Goal: Information Seeking & Learning: Learn about a topic

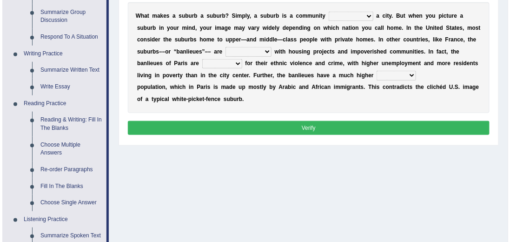
scroll to position [132, 0]
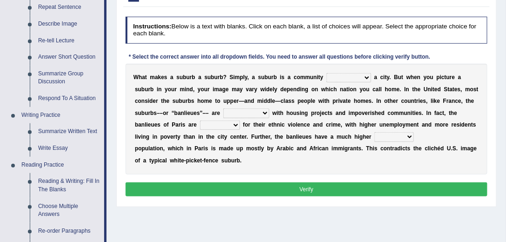
click at [324, 74] on b at bounding box center [324, 77] width 3 height 7
click at [335, 80] on select "lying locating situating surrounding" at bounding box center [348, 77] width 45 height 9
select select "surrounding"
click at [326, 73] on select "lying locating situating surrounding" at bounding box center [348, 77] width 45 height 9
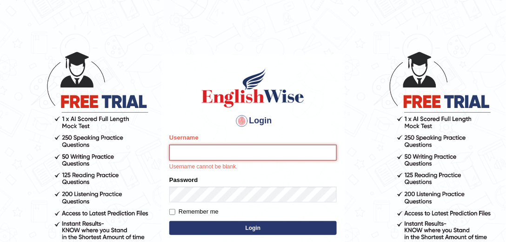
click at [248, 150] on input "Username" at bounding box center [252, 153] width 167 height 16
type input "mohand_parramatta"
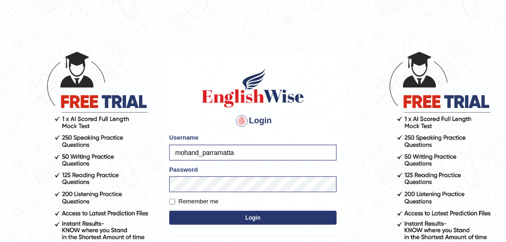
click at [240, 218] on button "Login" at bounding box center [252, 218] width 167 height 14
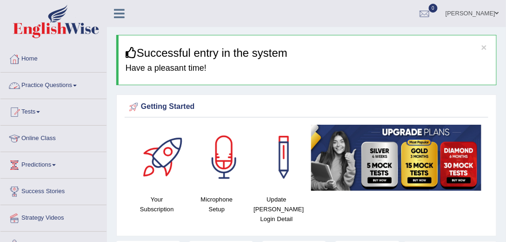
click at [59, 79] on link "Practice Questions" at bounding box center [53, 84] width 106 height 23
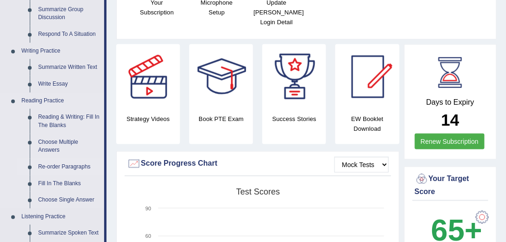
scroll to position [212, 0]
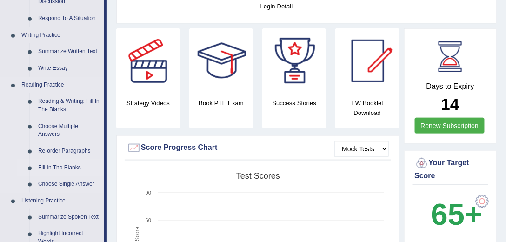
click at [72, 167] on link "Fill In The Blanks" at bounding box center [69, 167] width 70 height 17
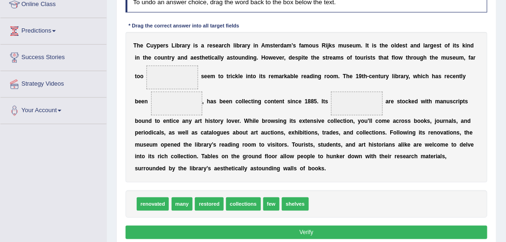
scroll to position [132, 0]
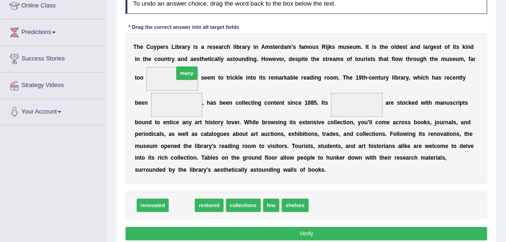
drag, startPoint x: 183, startPoint y: 205, endPoint x: 188, endPoint y: 49, distance: 155.8
click at [188, 49] on div "Instructions: In the text below some words are missing. Drag words from the box…" at bounding box center [306, 115] width 366 height 264
drag, startPoint x: 182, startPoint y: 206, endPoint x: 169, endPoint y: 40, distance: 166.9
click at [169, 40] on div "Instructions: In the text below some words are missing. Drag words from the box…" at bounding box center [306, 115] width 366 height 264
drag, startPoint x: 179, startPoint y: 206, endPoint x: 158, endPoint y: 58, distance: 150.3
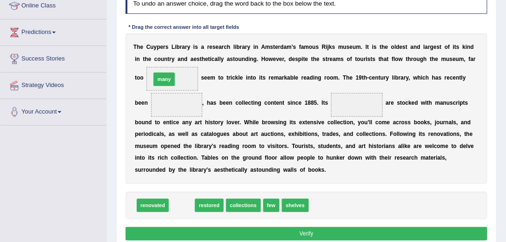
click at [158, 58] on div "Instructions: In the text below some words are missing. Drag words from the box…" at bounding box center [306, 115] width 366 height 264
drag, startPoint x: 185, startPoint y: 207, endPoint x: 172, endPoint y: 79, distance: 129.0
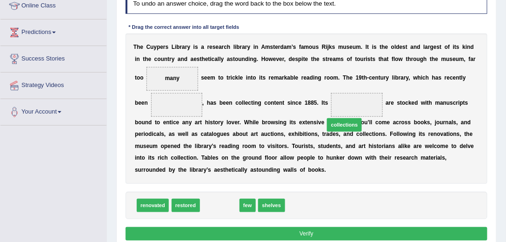
drag, startPoint x: 212, startPoint y: 204, endPoint x: 359, endPoint y: 110, distance: 175.1
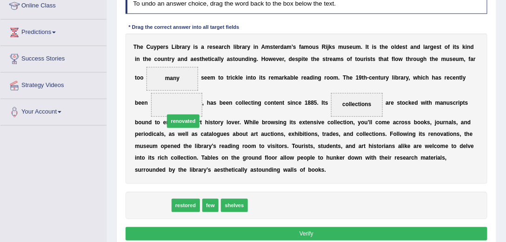
drag, startPoint x: 155, startPoint y: 205, endPoint x: 191, endPoint y: 109, distance: 102.5
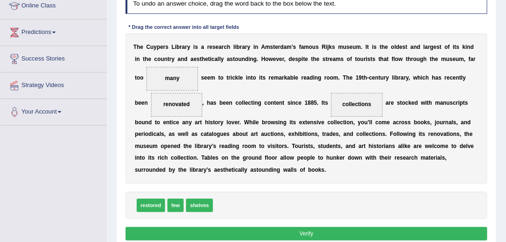
click at [333, 237] on button "Verify" at bounding box center [307, 233] width 362 height 13
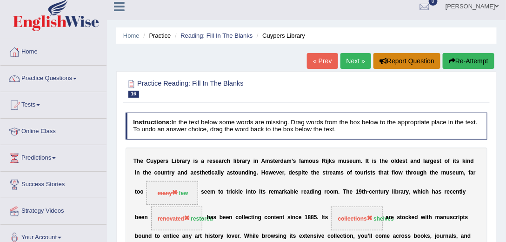
scroll to position [0, 0]
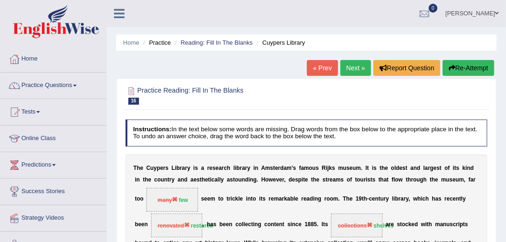
click at [348, 68] on link "Next »" at bounding box center [355, 68] width 31 height 16
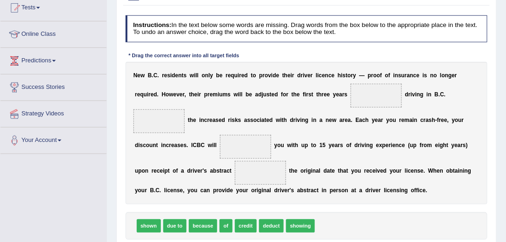
scroll to position [106, 0]
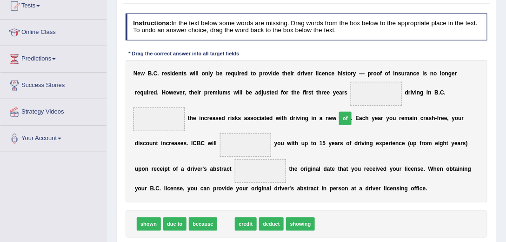
drag, startPoint x: 226, startPoint y: 220, endPoint x: 366, endPoint y: 97, distance: 187.1
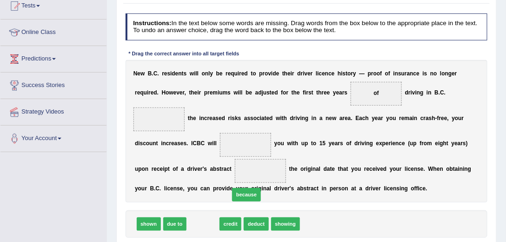
drag, startPoint x: 204, startPoint y: 223, endPoint x: 192, endPoint y: 223, distance: 12.1
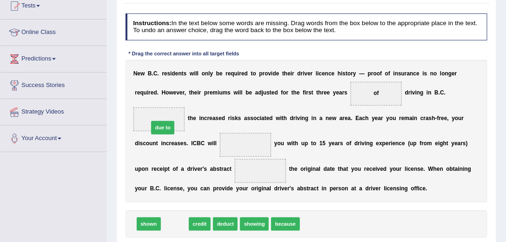
drag, startPoint x: 172, startPoint y: 225, endPoint x: 153, endPoint y: 116, distance: 111.3
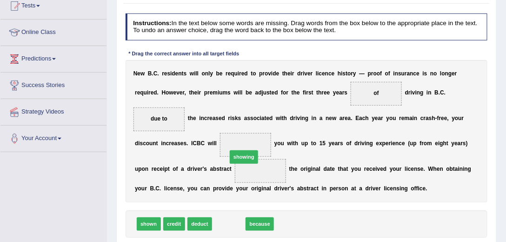
drag, startPoint x: 232, startPoint y: 222, endPoint x: 250, endPoint y: 146, distance: 77.7
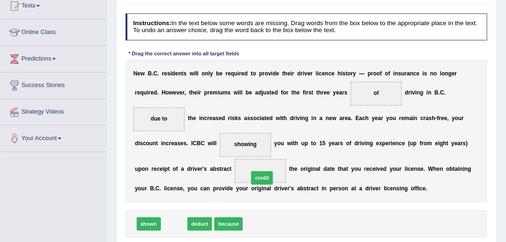
drag, startPoint x: 169, startPoint y: 222, endPoint x: 271, endPoint y: 167, distance: 116.2
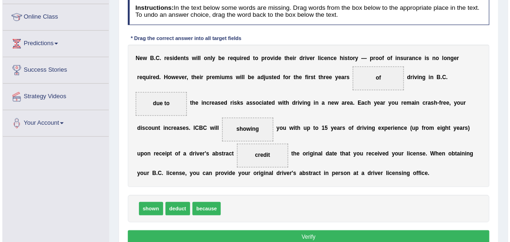
scroll to position [159, 0]
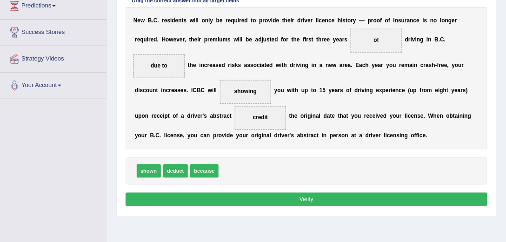
click at [241, 194] on button "Verify" at bounding box center [307, 198] width 362 height 13
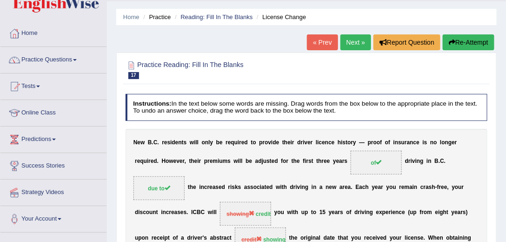
scroll to position [0, 0]
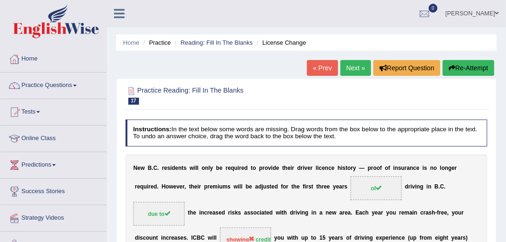
drag, startPoint x: 370, startPoint y: 121, endPoint x: 413, endPoint y: 54, distance: 79.7
click at [352, 70] on link "Next »" at bounding box center [355, 68] width 31 height 16
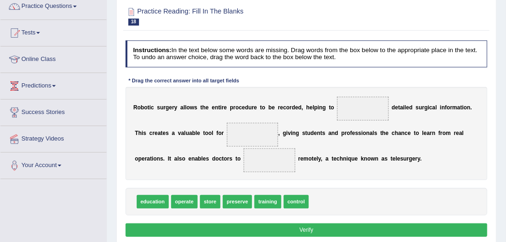
scroll to position [120, 0]
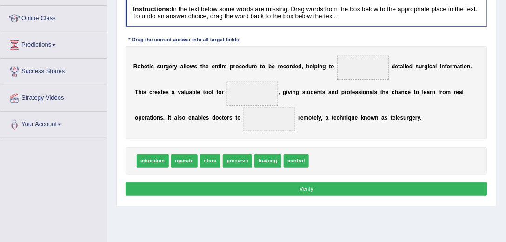
drag, startPoint x: 344, startPoint y: 138, endPoint x: 342, endPoint y: 175, distance: 36.8
drag, startPoint x: 274, startPoint y: 160, endPoint x: 258, endPoint y: 90, distance: 71.6
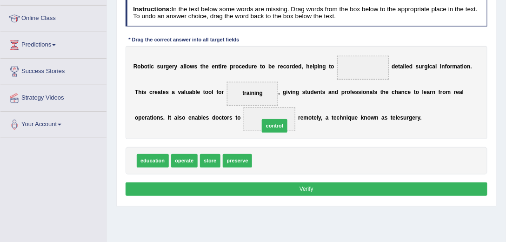
drag, startPoint x: 265, startPoint y: 161, endPoint x: 273, endPoint y: 120, distance: 41.9
drag, startPoint x: 187, startPoint y: 160, endPoint x: 278, endPoint y: 115, distance: 101.0
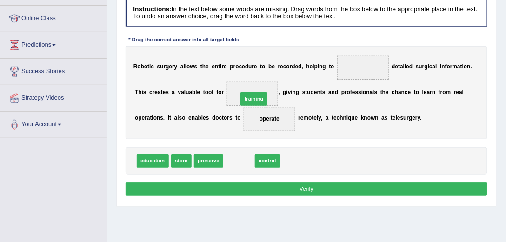
drag, startPoint x: 237, startPoint y: 163, endPoint x: 255, endPoint y: 89, distance: 75.5
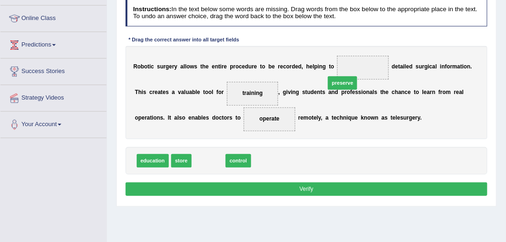
drag, startPoint x: 212, startPoint y: 159, endPoint x: 370, endPoint y: 69, distance: 181.2
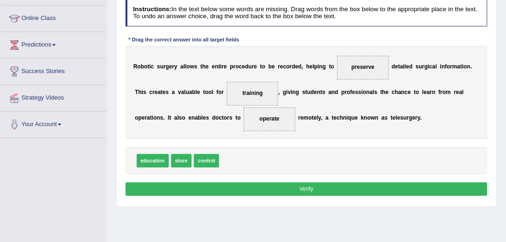
click at [312, 183] on button "Verify" at bounding box center [307, 188] width 362 height 13
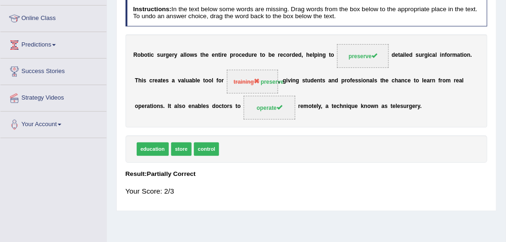
click at [315, 109] on div "R o b o t i c s u r g e r y a l l o w s t h e e n t i r e p r o c e d u r e t o…" at bounding box center [307, 80] width 362 height 93
click at [359, 62] on span "preserve" at bounding box center [363, 56] width 52 height 24
drag, startPoint x: 359, startPoint y: 62, endPoint x: 198, endPoint y: 69, distance: 161.5
click at [198, 69] on div "R o b o t i c s u r g e r y a l l o w s t h e e n t i r e p r o c e d u r e t o…" at bounding box center [307, 80] width 362 height 93
drag, startPoint x: 253, startPoint y: 76, endPoint x: 240, endPoint y: 163, distance: 87.5
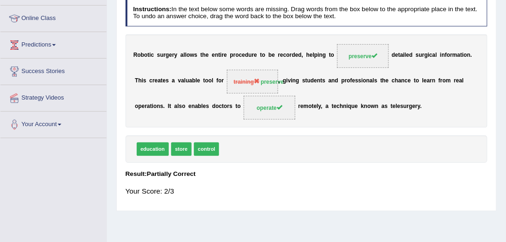
click at [241, 162] on div "Instructions: In the text below some words are missing. Drag words from the box…" at bounding box center [306, 101] width 366 height 211
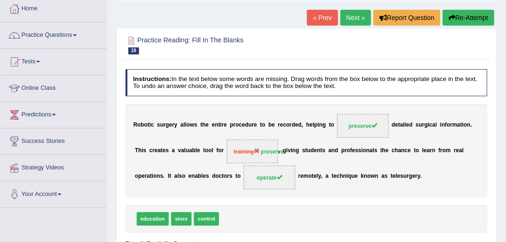
scroll to position [41, 0]
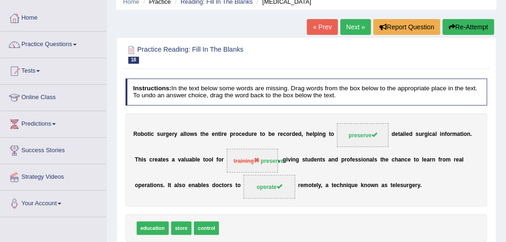
click at [468, 25] on button "Re-Attempt" at bounding box center [469, 27] width 52 height 16
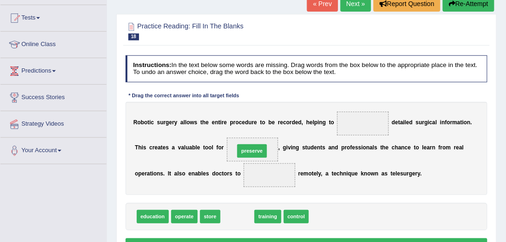
drag, startPoint x: 243, startPoint y: 209, endPoint x: 261, endPoint y: 131, distance: 80.1
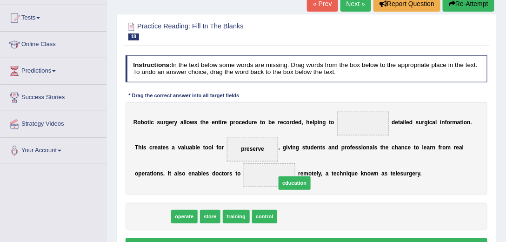
drag, startPoint x: 150, startPoint y: 215, endPoint x: 286, endPoint y: 168, distance: 144.4
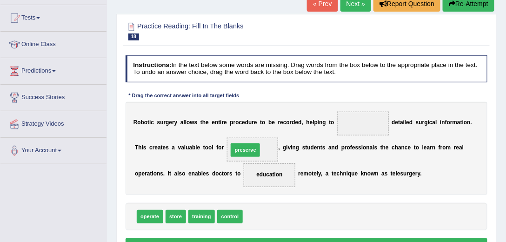
drag, startPoint x: 266, startPoint y: 208, endPoint x: 239, endPoint y: 138, distance: 75.4
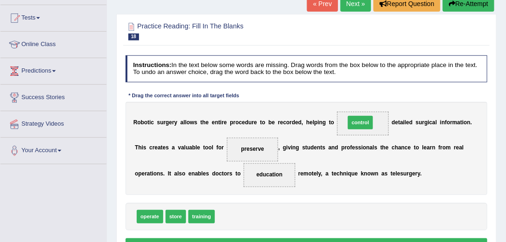
drag, startPoint x: 228, startPoint y: 215, endPoint x: 385, endPoint y: 116, distance: 186.1
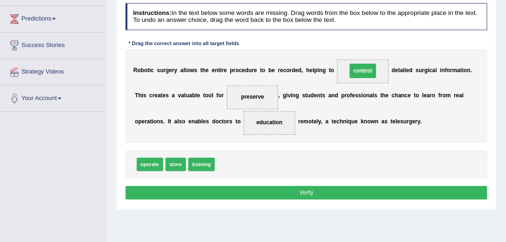
scroll to position [147, 0]
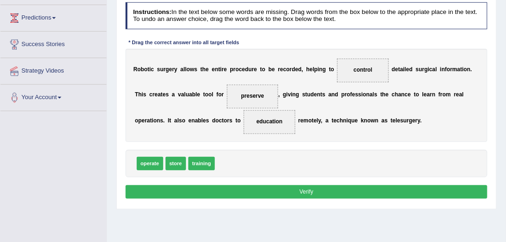
click at [316, 191] on button "Verify" at bounding box center [307, 191] width 362 height 13
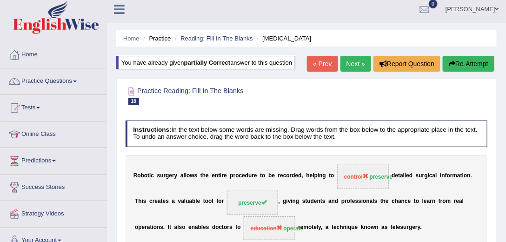
scroll to position [0, 0]
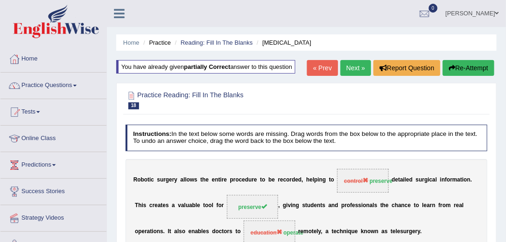
click at [352, 64] on link "Next »" at bounding box center [355, 68] width 31 height 16
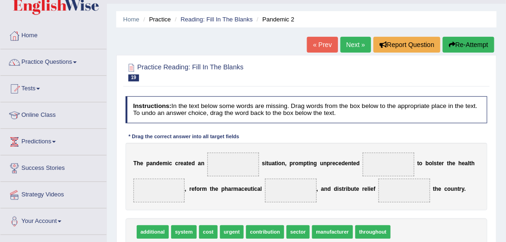
scroll to position [53, 0]
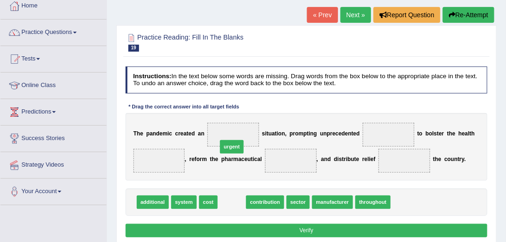
drag, startPoint x: 233, startPoint y: 201, endPoint x: 233, endPoint y: 136, distance: 65.1
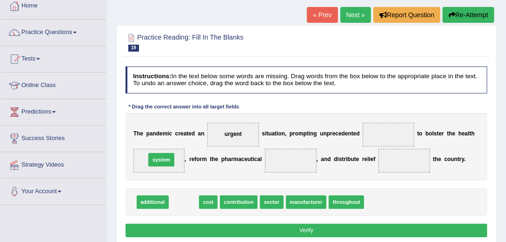
drag, startPoint x: 184, startPoint y: 201, endPoint x: 157, endPoint y: 152, distance: 55.9
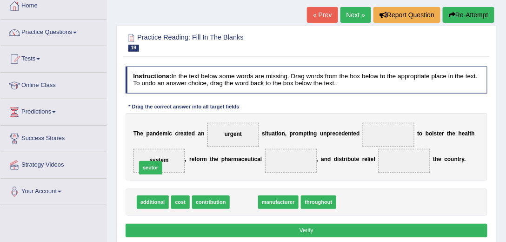
drag, startPoint x: 242, startPoint y: 197, endPoint x: 139, endPoint y: 163, distance: 108.6
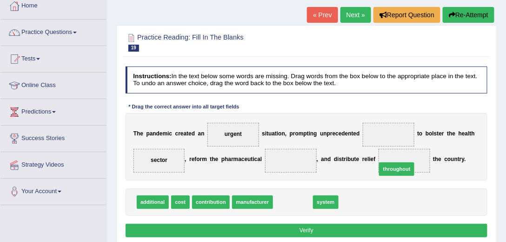
drag, startPoint x: 283, startPoint y: 202, endPoint x: 405, endPoint y: 164, distance: 128.2
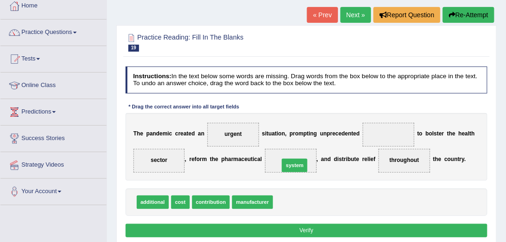
drag, startPoint x: 287, startPoint y: 203, endPoint x: 295, endPoint y: 160, distance: 43.4
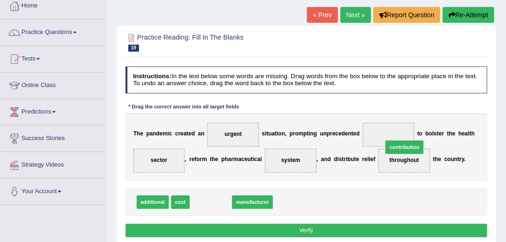
drag, startPoint x: 218, startPoint y: 200, endPoint x: 417, endPoint y: 136, distance: 208.9
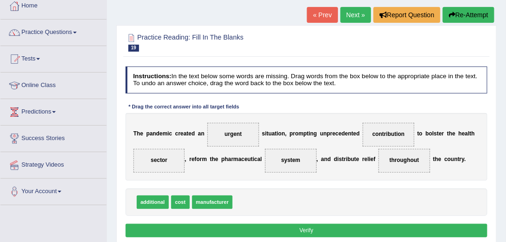
click at [324, 229] on button "Verify" at bounding box center [307, 230] width 362 height 13
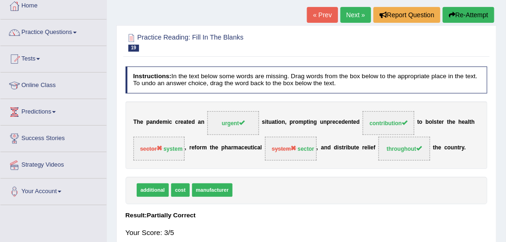
click at [231, 119] on span "urgent" at bounding box center [233, 123] width 52 height 24
click at [420, 150] on span "throughout" at bounding box center [404, 149] width 35 height 7
click at [300, 154] on span "system sector" at bounding box center [291, 149] width 52 height 24
click at [361, 7] on link "Next »" at bounding box center [355, 15] width 31 height 16
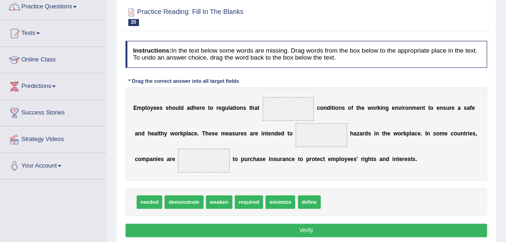
scroll to position [79, 0]
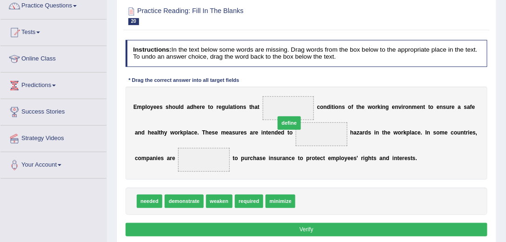
drag, startPoint x: 308, startPoint y: 198, endPoint x: 284, endPoint y: 106, distance: 94.6
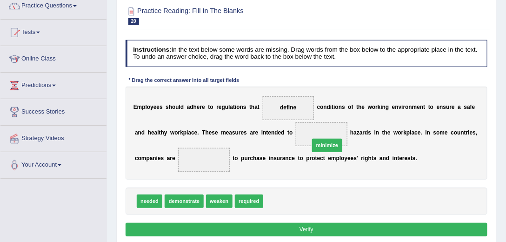
drag, startPoint x: 276, startPoint y: 199, endPoint x: 331, endPoint y: 133, distance: 85.8
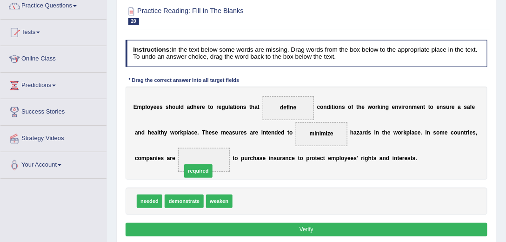
drag, startPoint x: 253, startPoint y: 200, endPoint x: 195, endPoint y: 165, distance: 68.0
click at [233, 229] on button "Verify" at bounding box center [307, 229] width 362 height 13
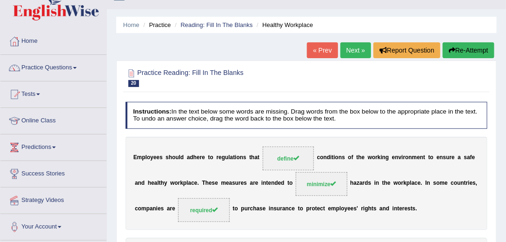
scroll to position [0, 0]
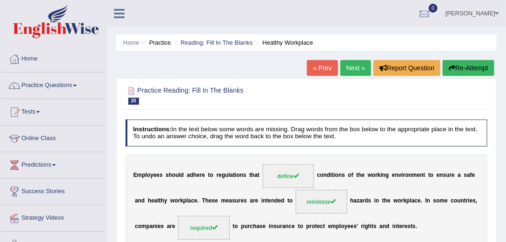
click at [357, 71] on link "Next »" at bounding box center [355, 68] width 31 height 16
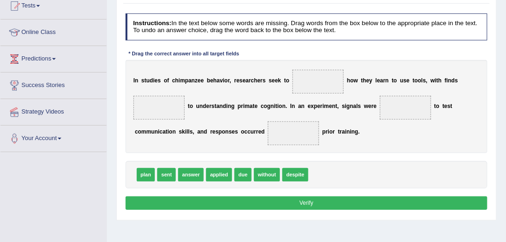
scroll to position [106, 0]
drag, startPoint x: 190, startPoint y: 174, endPoint x: 314, endPoint y: 85, distance: 153.3
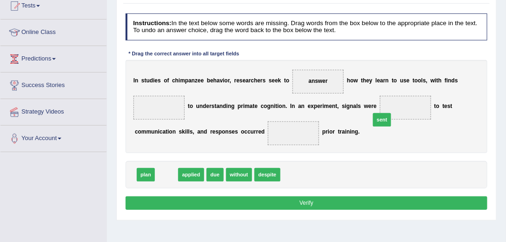
drag, startPoint x: 162, startPoint y: 175, endPoint x: 415, endPoint y: 110, distance: 261.5
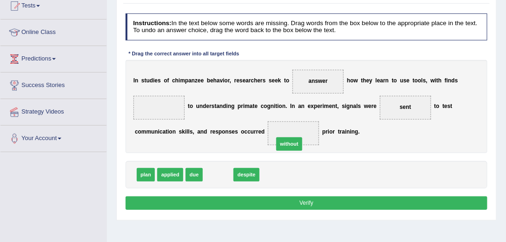
drag, startPoint x: 215, startPoint y: 175, endPoint x: 298, endPoint y: 139, distance: 90.8
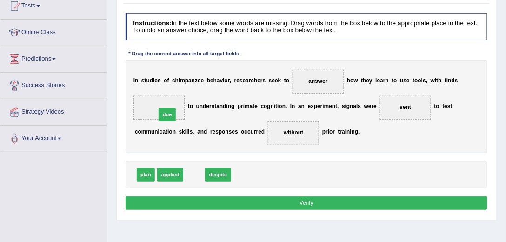
drag, startPoint x: 195, startPoint y: 176, endPoint x: 164, endPoint y: 106, distance: 77.0
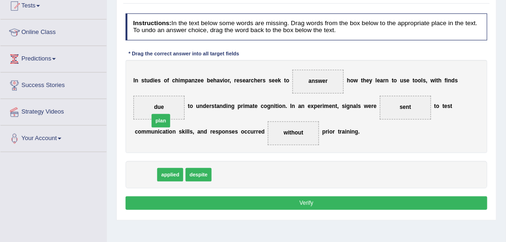
drag, startPoint x: 144, startPoint y: 176, endPoint x: 162, endPoint y: 112, distance: 65.6
click at [204, 199] on button "Verify" at bounding box center [307, 202] width 362 height 13
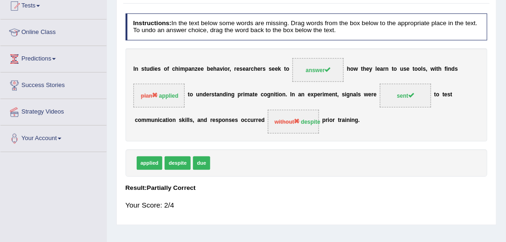
drag, startPoint x: 152, startPoint y: 162, endPoint x: 172, endPoint y: 106, distance: 59.3
click at [172, 106] on div "Instructions: In the text below some words are missing. Drag words from the box…" at bounding box center [306, 115] width 366 height 211
drag, startPoint x: 450, startPoint y: 71, endPoint x: 400, endPoint y: 73, distance: 50.7
click at [445, 71] on div "I n s t u d i e s o f c h i m p a n z e e b e h a v i o r , r e s e a r c h e r…" at bounding box center [307, 94] width 362 height 93
drag, startPoint x: 315, startPoint y: 95, endPoint x: 435, endPoint y: 97, distance: 120.4
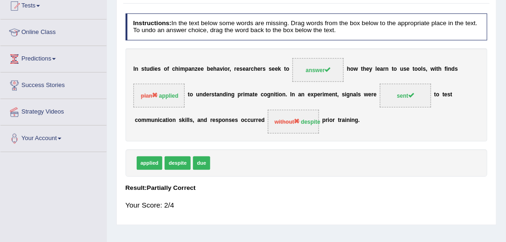
click at [435, 97] on div "I n s t u d i e s o f c h i m p a n z e e b e h a v i o r , r e s e a r c h e r…" at bounding box center [307, 94] width 362 height 93
